Goal: Transaction & Acquisition: Purchase product/service

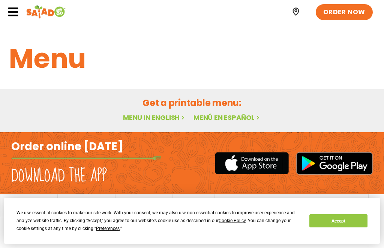
scroll to position [0, 0]
click at [169, 120] on link "Menu in English" at bounding box center [154, 117] width 63 height 9
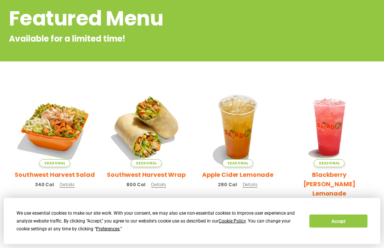
scroll to position [108, 0]
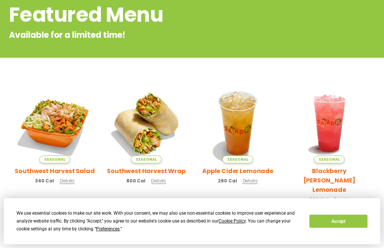
click at [69, 133] on img at bounding box center [55, 123] width 80 height 80
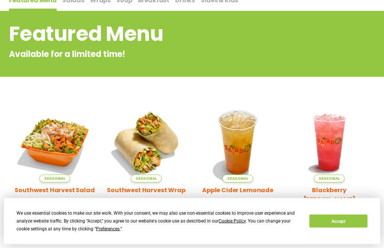
click at [366, 25] on div "Featured Menu Available for a limited time!" at bounding box center [192, 40] width 384 height 42
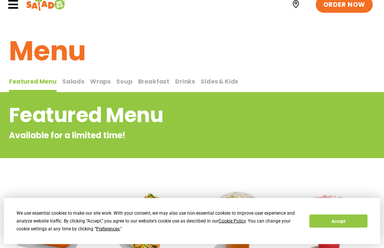
scroll to position [0, 0]
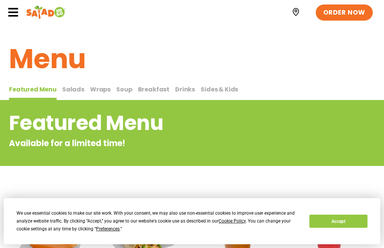
click at [71, 91] on span "Salads" at bounding box center [73, 89] width 22 height 9
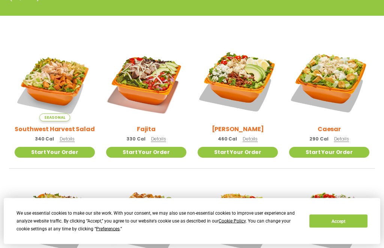
scroll to position [186, 0]
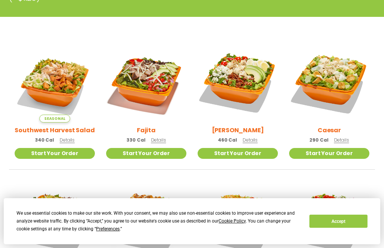
click at [254, 141] on span "Details" at bounding box center [249, 140] width 15 height 6
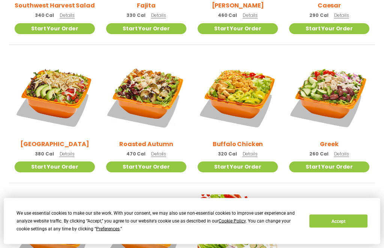
scroll to position [310, 0]
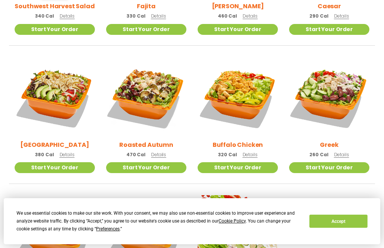
click at [161, 157] on span "Details" at bounding box center [158, 154] width 15 height 6
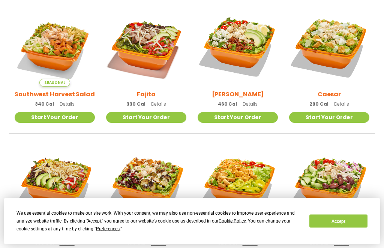
scroll to position [222, 0]
click at [68, 106] on span "Details" at bounding box center [67, 104] width 15 height 6
click at [253, 107] on span "Details" at bounding box center [249, 104] width 15 height 6
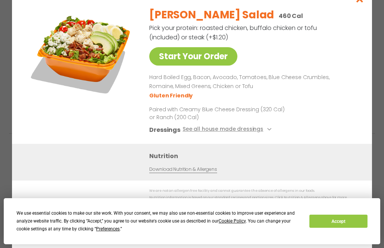
click at [260, 133] on button "See all house made dressings" at bounding box center [227, 129] width 91 height 9
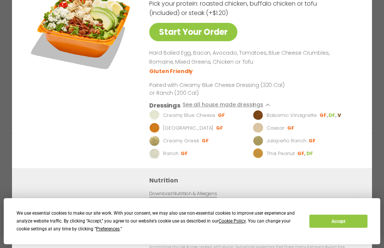
click at [116, 123] on div "Start Your Order" at bounding box center [81, 72] width 109 height 191
